Goal: Navigation & Orientation: Find specific page/section

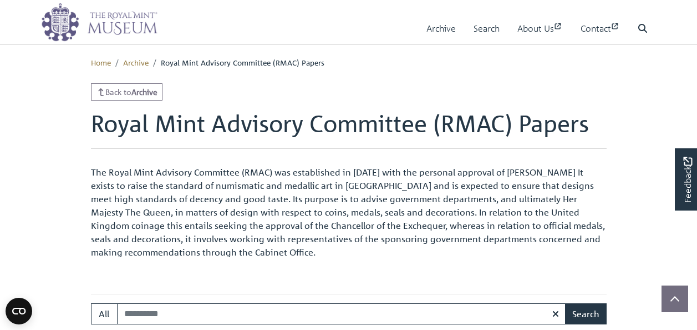
scroll to position [388, 0]
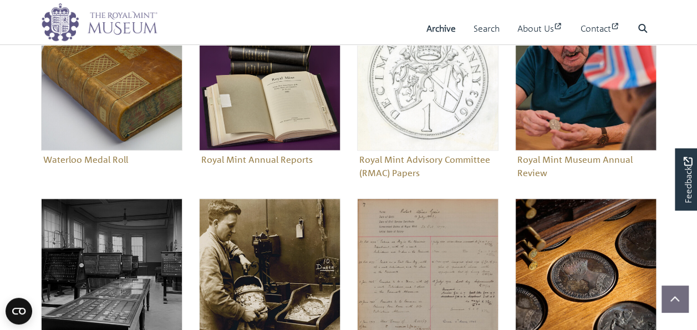
scroll to position [555, 0]
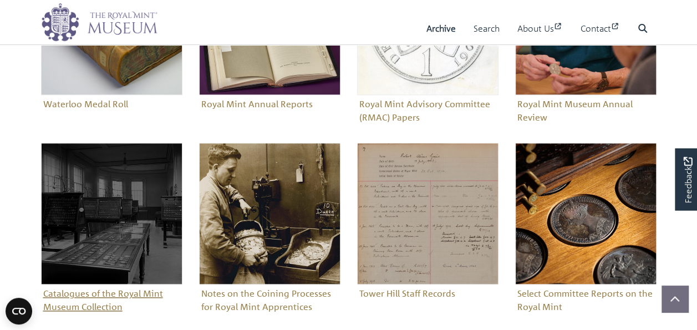
click at [119, 294] on figure "Catalogues of the Royal Mint Museum Collection" at bounding box center [111, 229] width 141 height 173
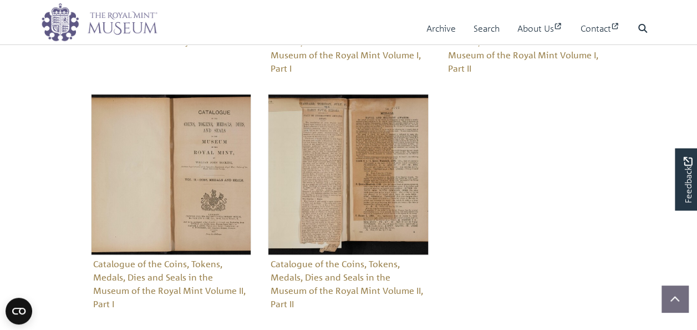
scroll to position [499, 0]
